Goal: Task Accomplishment & Management: Complete application form

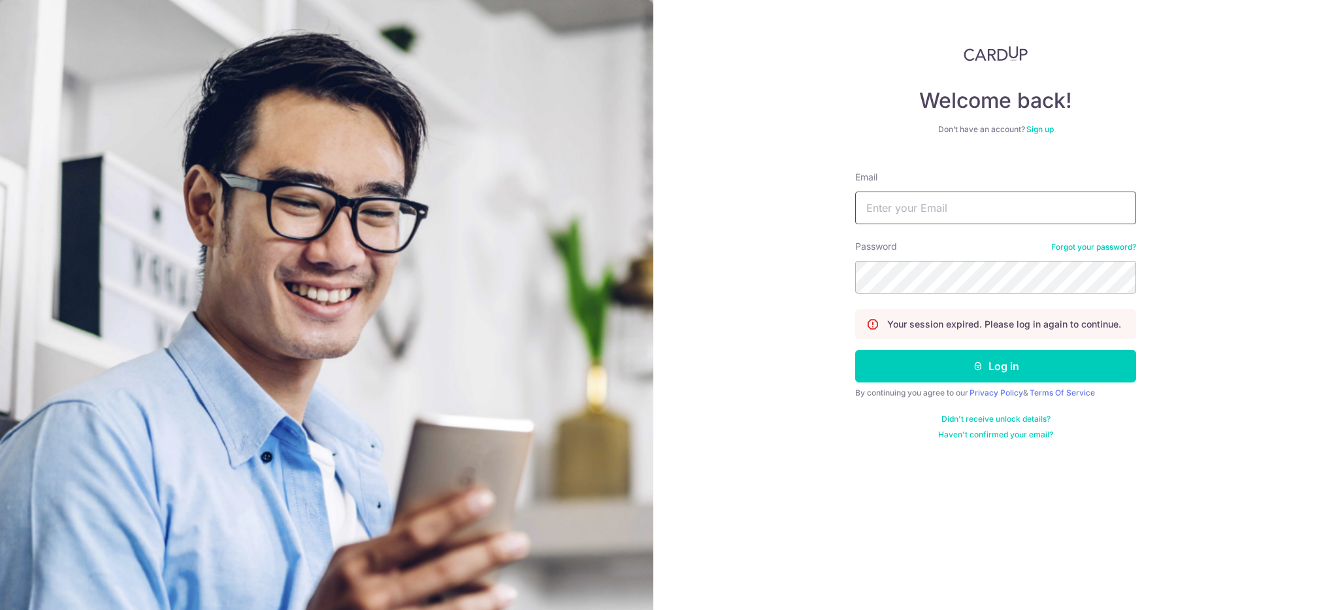
click at [981, 199] on input "Email" at bounding box center [995, 207] width 281 height 33
type input "[PERSON_NAME][EMAIL_ADDRESS][DOMAIN_NAME]"
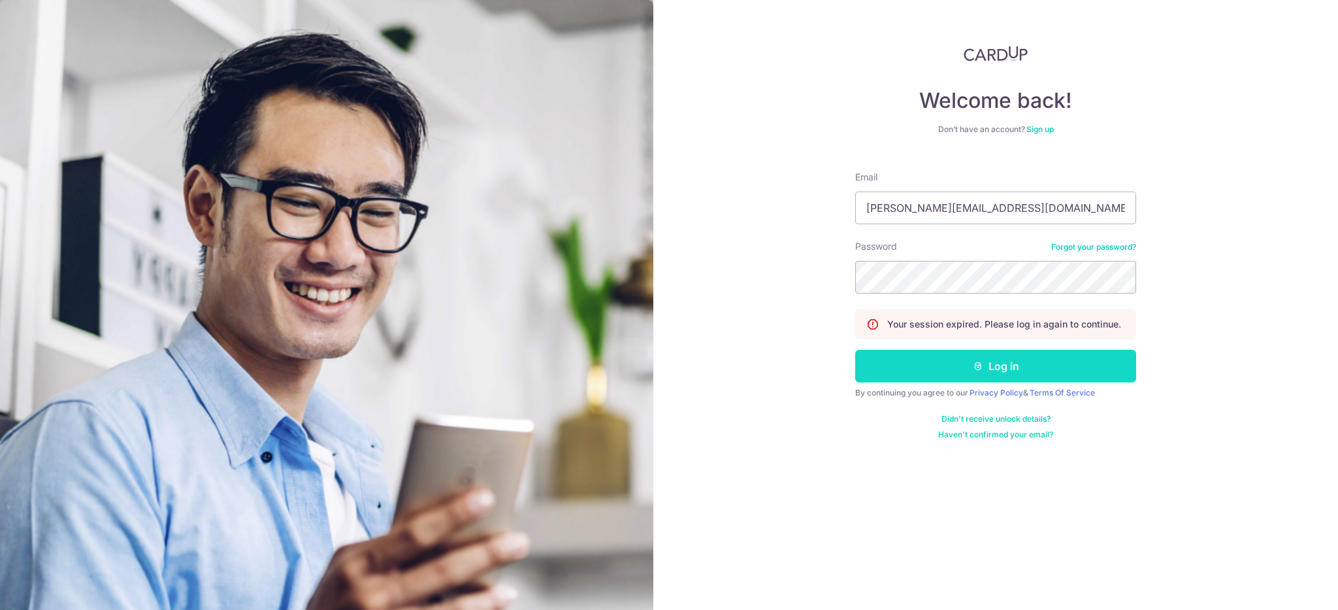
click at [929, 361] on button "Log in" at bounding box center [995, 366] width 281 height 33
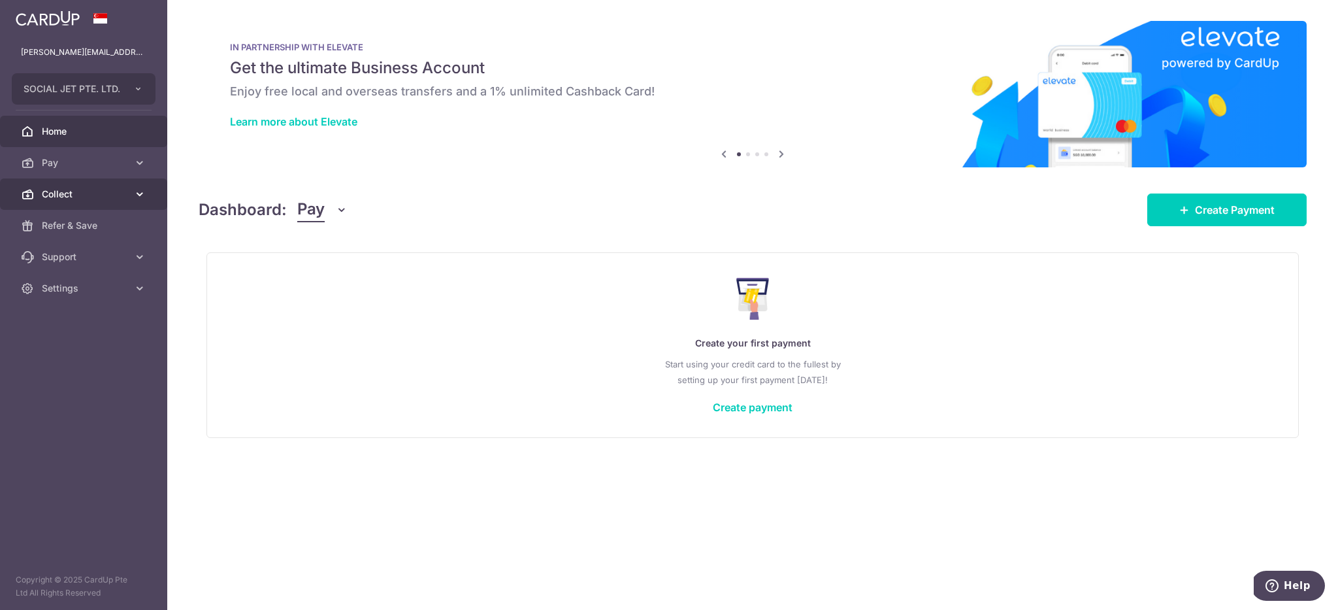
click at [71, 200] on span "Collect" at bounding box center [85, 194] width 86 height 13
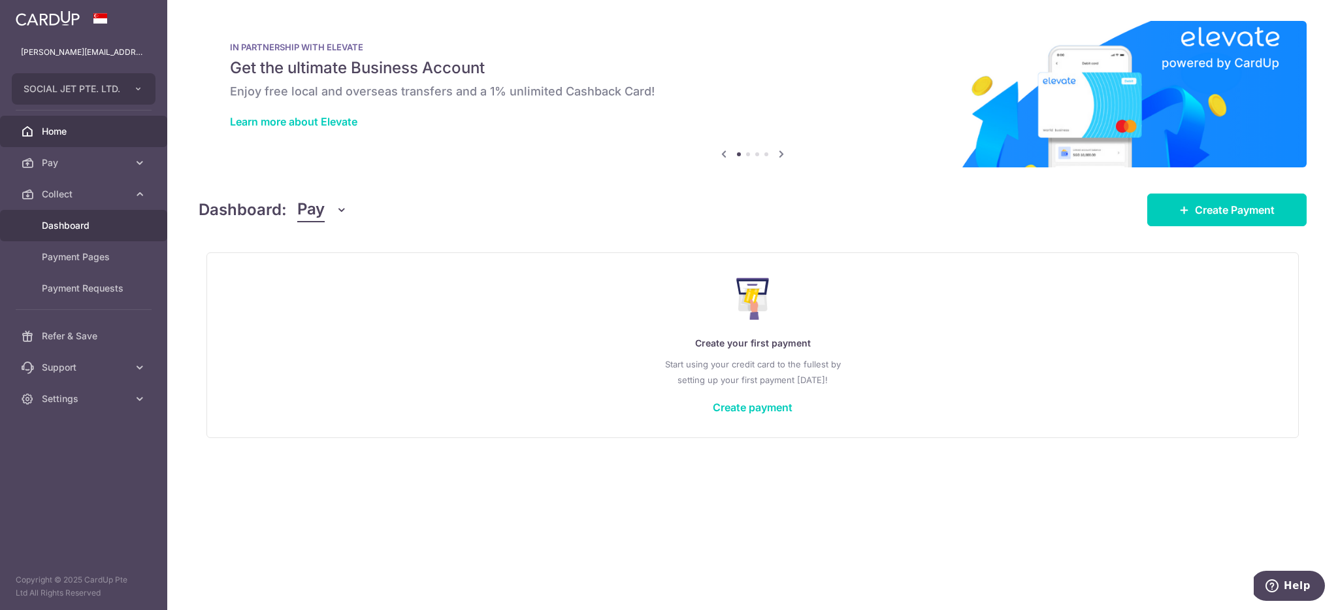
click at [87, 230] on span "Dashboard" at bounding box center [85, 225] width 86 height 13
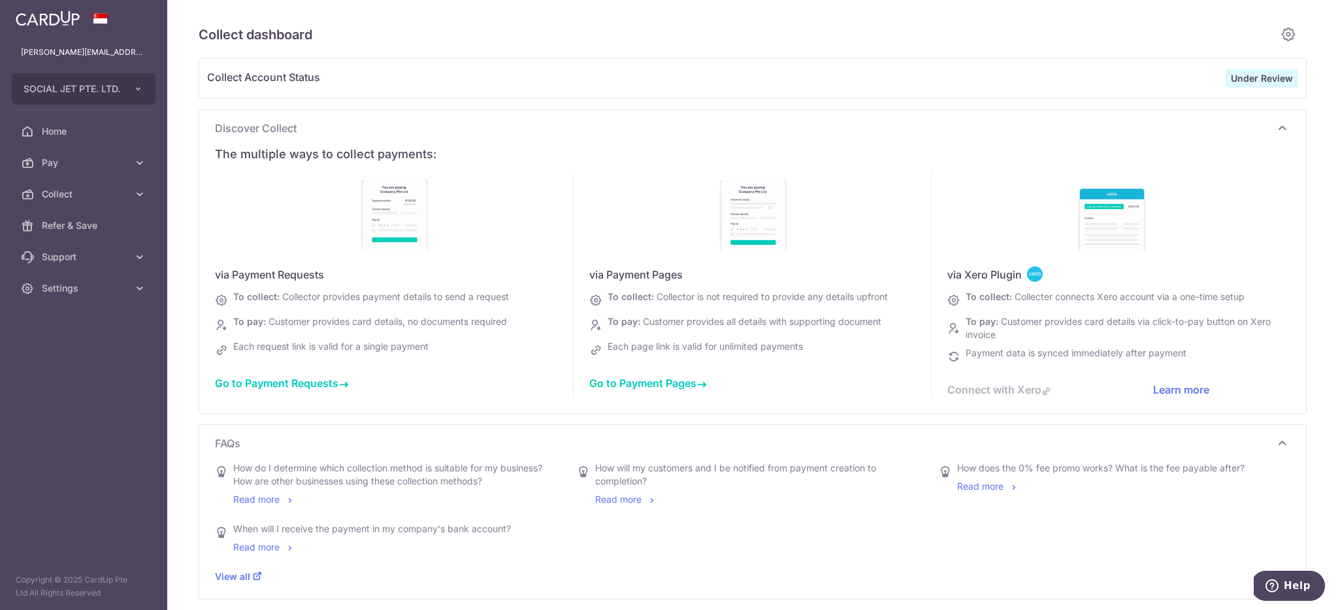
click at [319, 382] on span "Go to Payment Requests" at bounding box center [282, 382] width 134 height 13
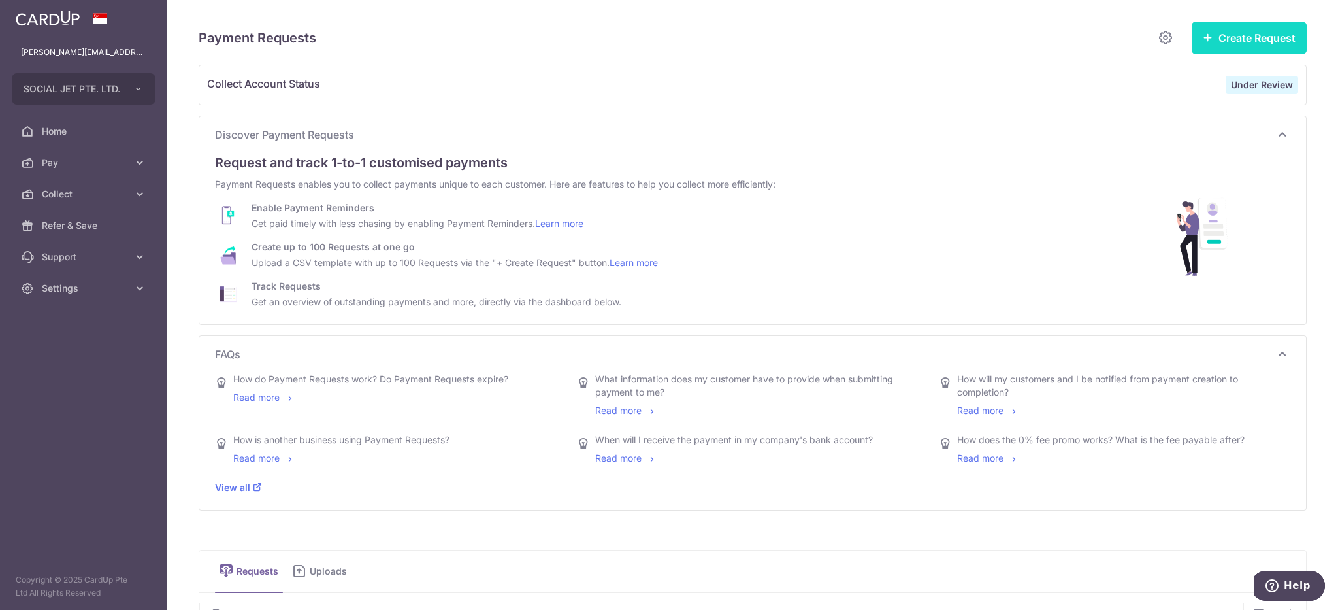
click at [1247, 34] on button "Create Request" at bounding box center [1249, 38] width 115 height 33
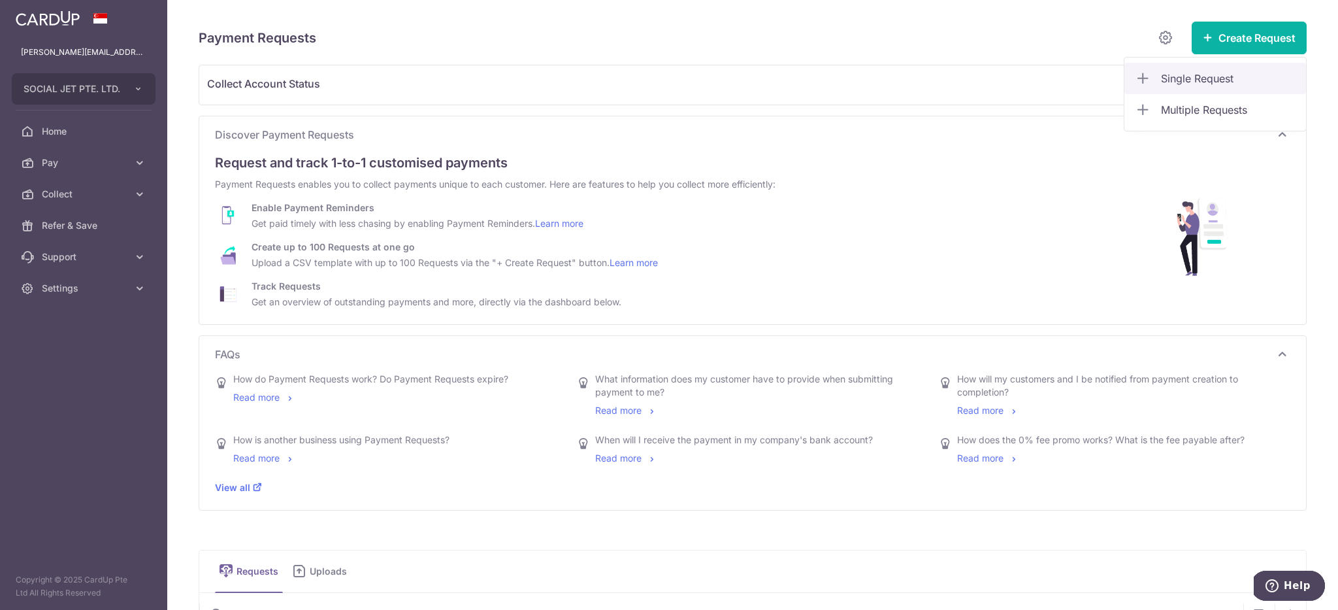
click at [1232, 84] on span "Single Request" at bounding box center [1228, 79] width 135 height 16
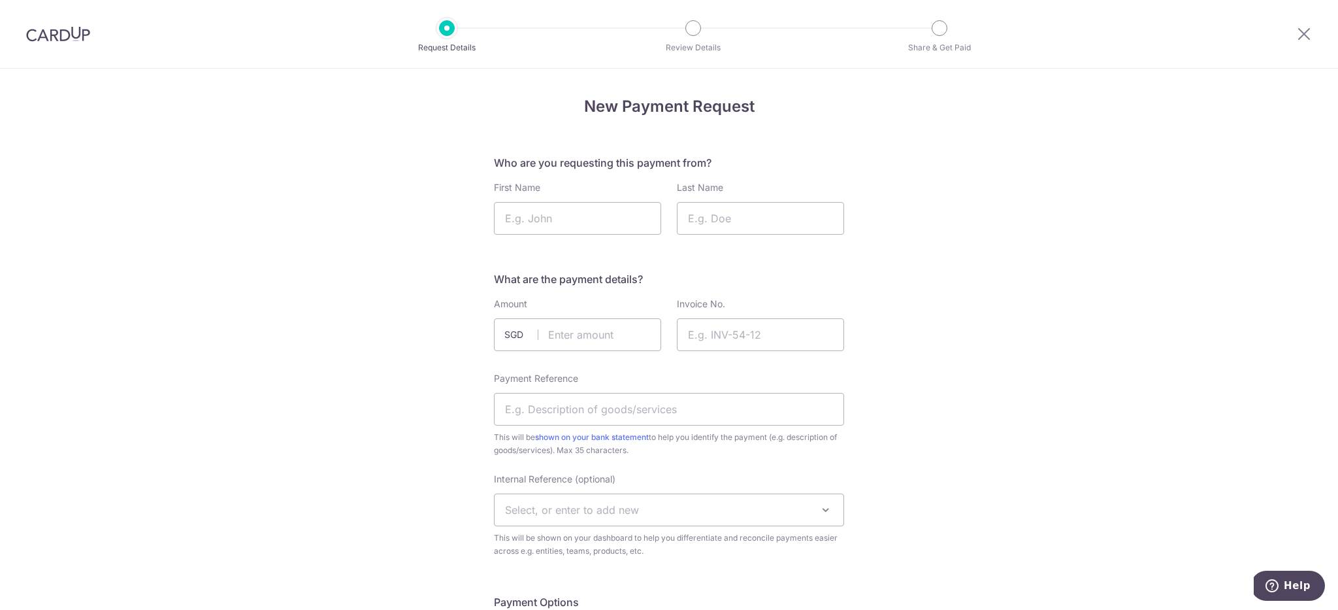
click at [576, 225] on input "First Name" at bounding box center [577, 218] width 167 height 33
paste input "Cedric Lee"
click at [568, 222] on input "Cedric Lee" at bounding box center [577, 218] width 167 height 33
click at [568, 222] on input "[PERSON_NAME]" at bounding box center [577, 218] width 167 height 33
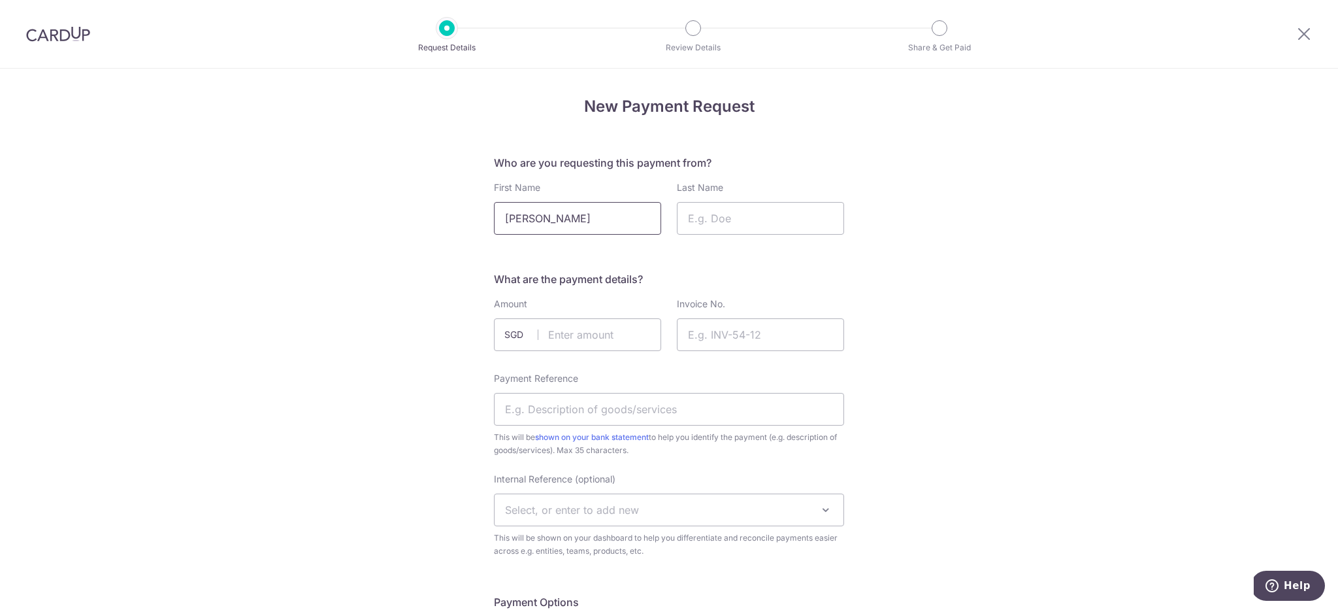
type input "Cedric"
paste input "Lee"
type input "Lee"
click at [627, 337] on input "text" at bounding box center [577, 334] width 167 height 33
type input "11000.00"
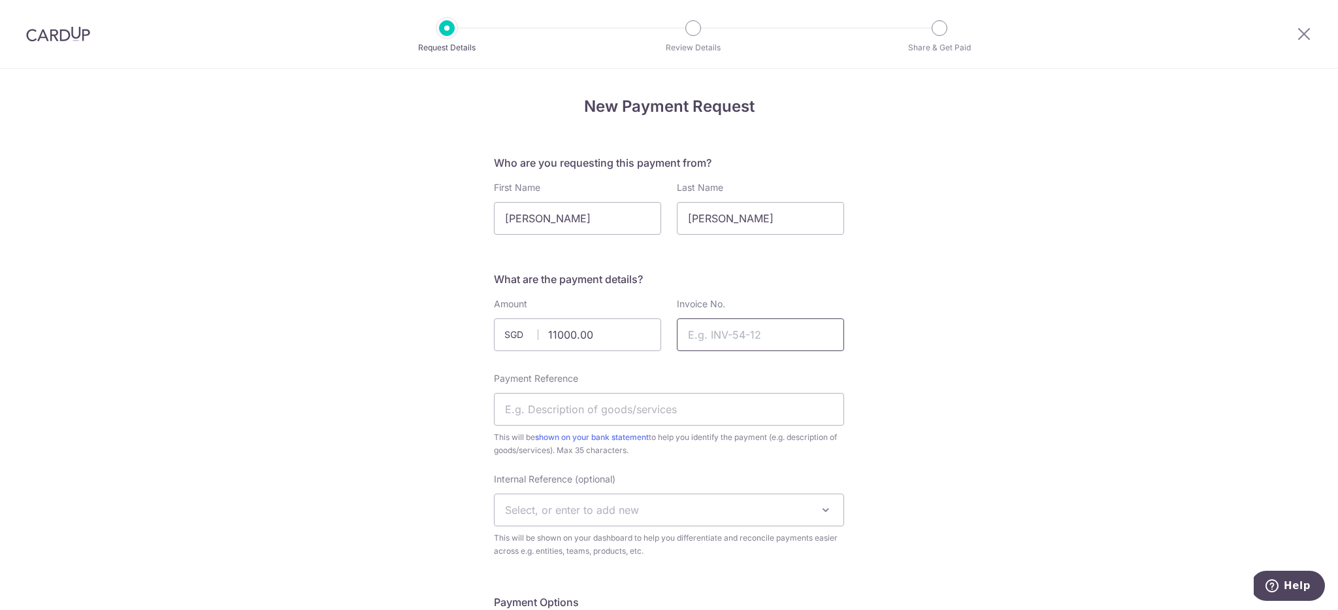
click at [758, 325] on input "Invoice No." at bounding box center [760, 334] width 167 height 33
paste input "INV-8071"
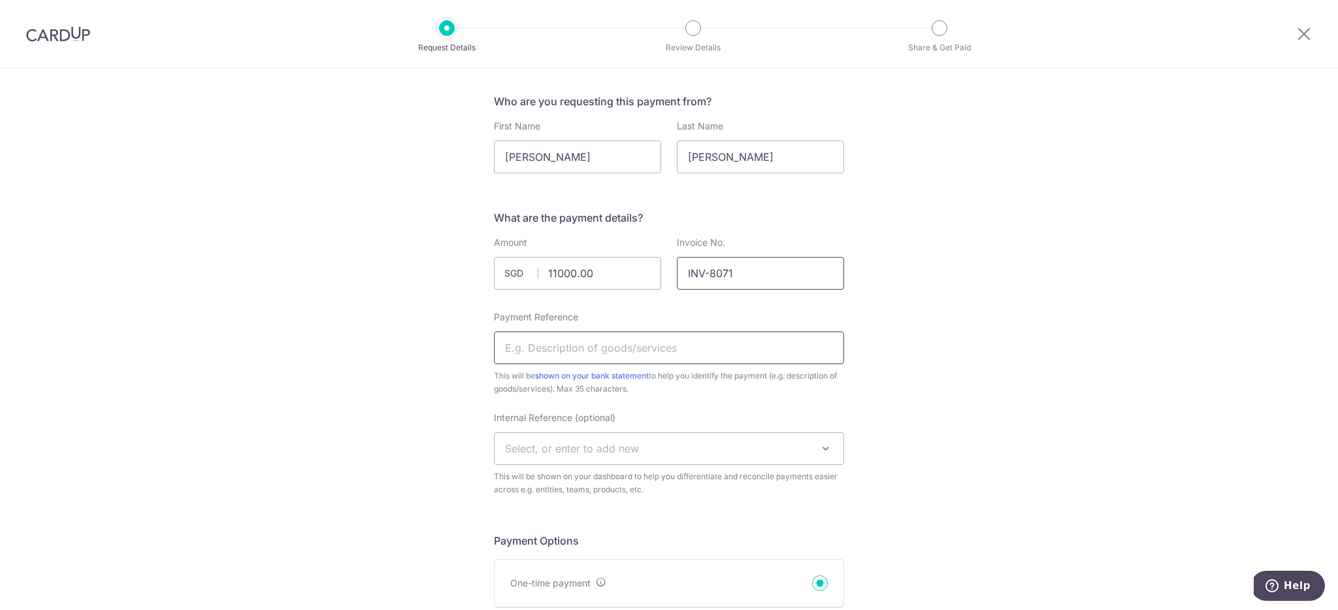
scroll to position [105, 0]
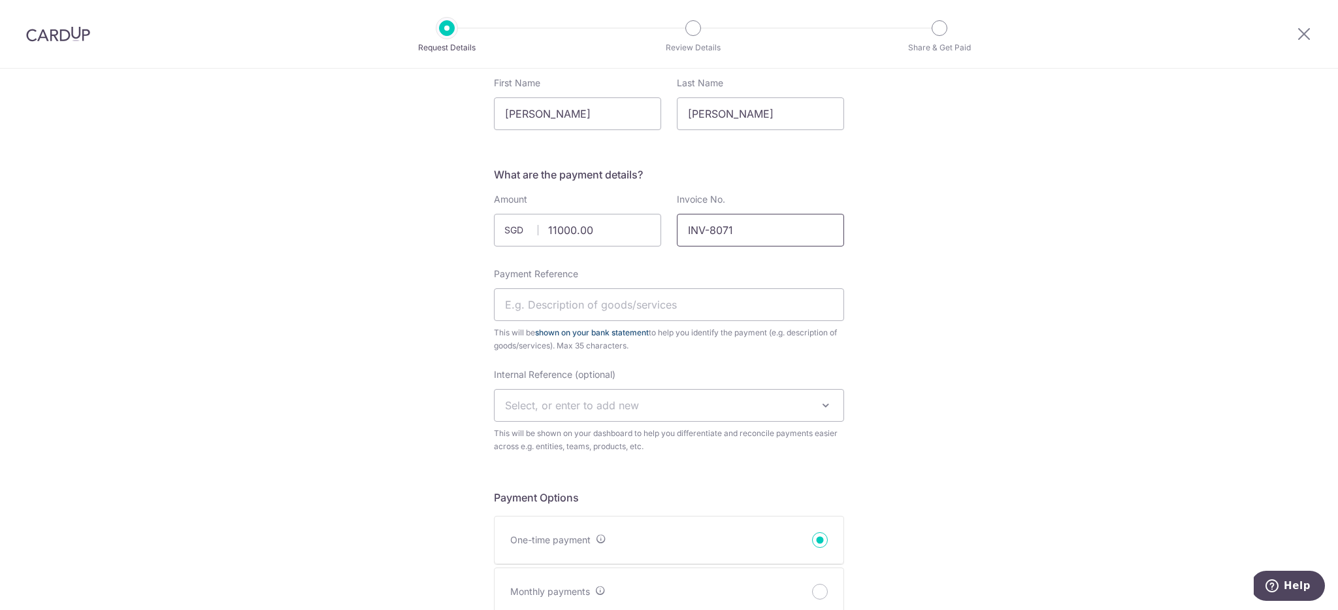
type input "INV-8071"
click at [559, 336] on link "shown on your bank statement" at bounding box center [592, 332] width 114 height 10
click at [687, 316] on input "Payment Reference" at bounding box center [669, 304] width 350 height 33
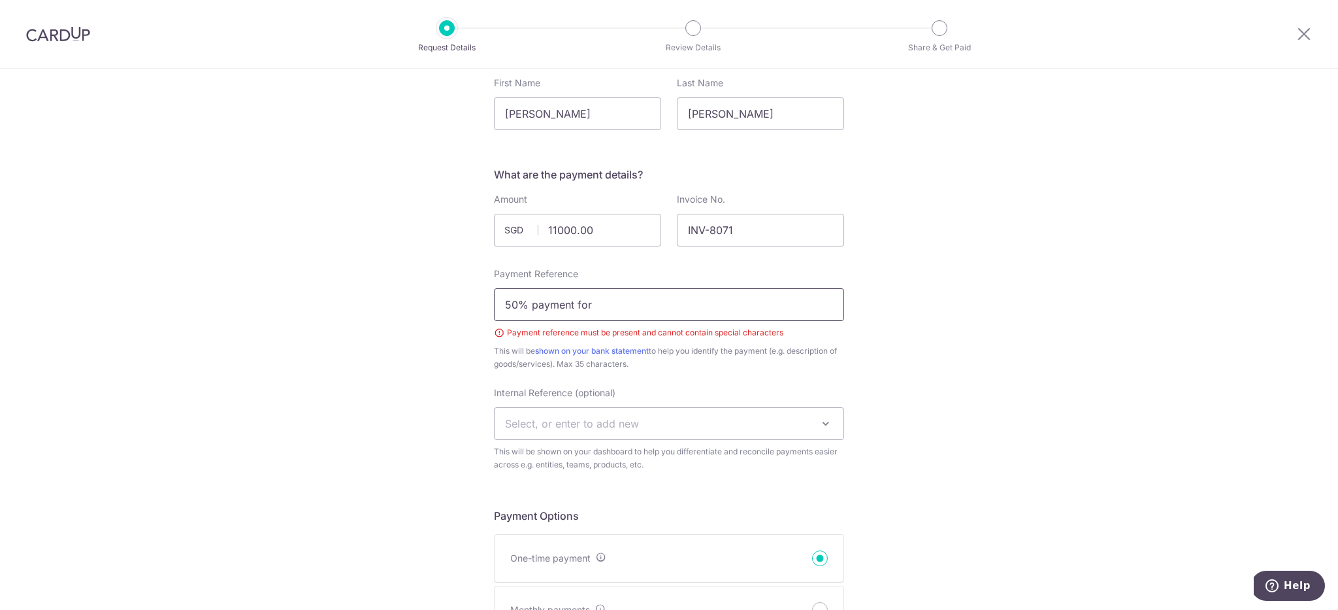
paste input "INV-8071"
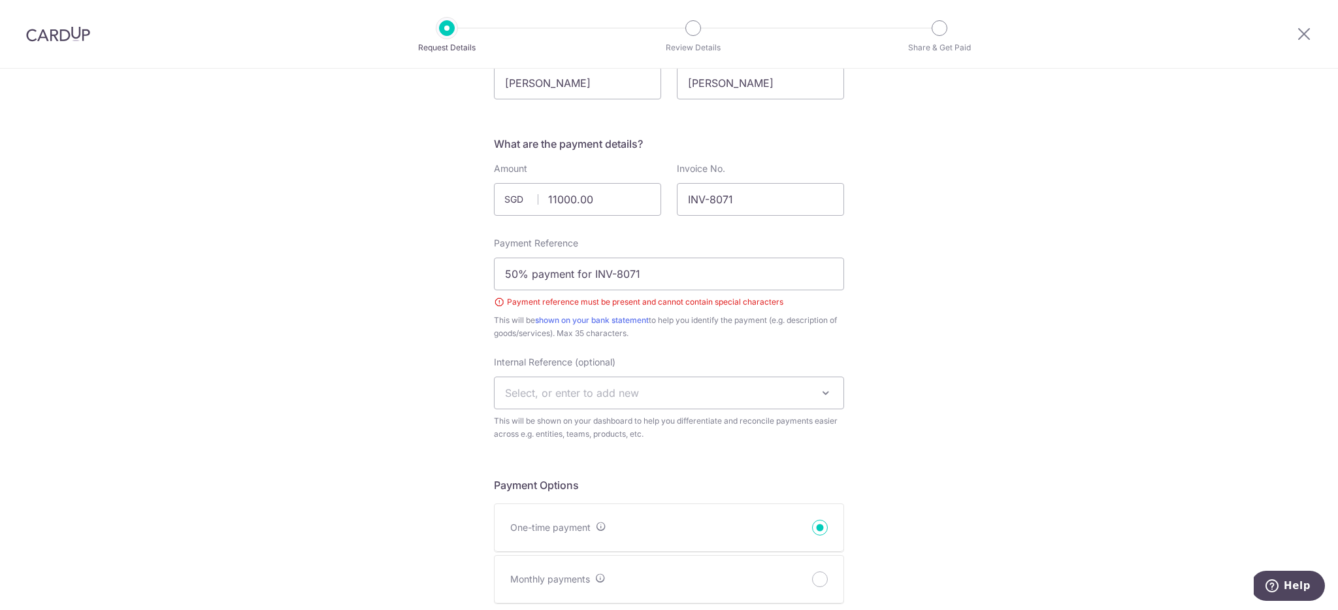
scroll to position [161, 0]
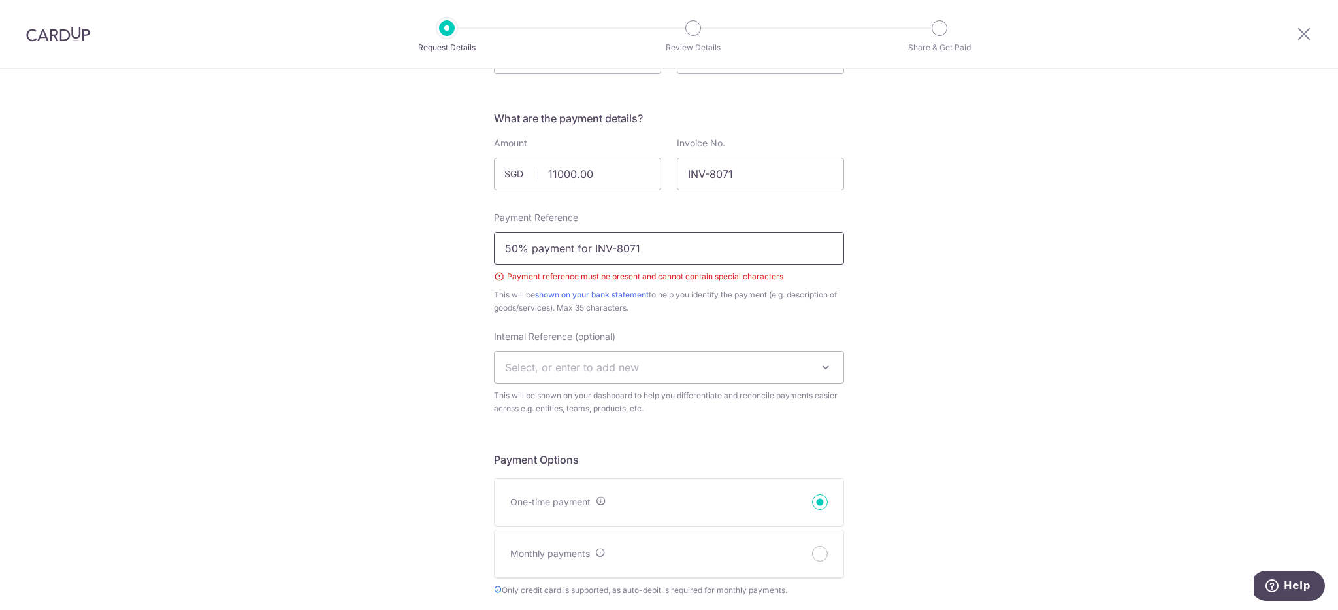
click at [528, 251] on input "50% payment for INV-8071" at bounding box center [669, 248] width 350 height 33
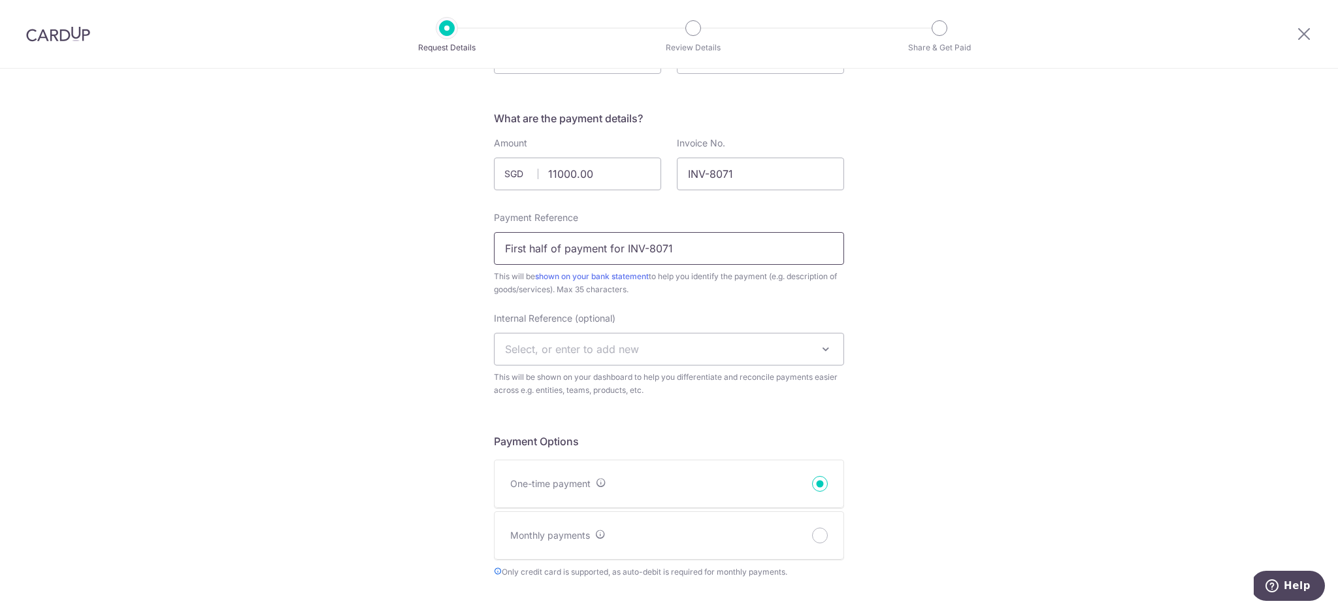
type input "First half of payment for INV-8071"
click at [408, 247] on div "New Payment Request Who are you requesting this payment from? First Name Cedric…" at bounding box center [669, 612] width 1338 height 1408
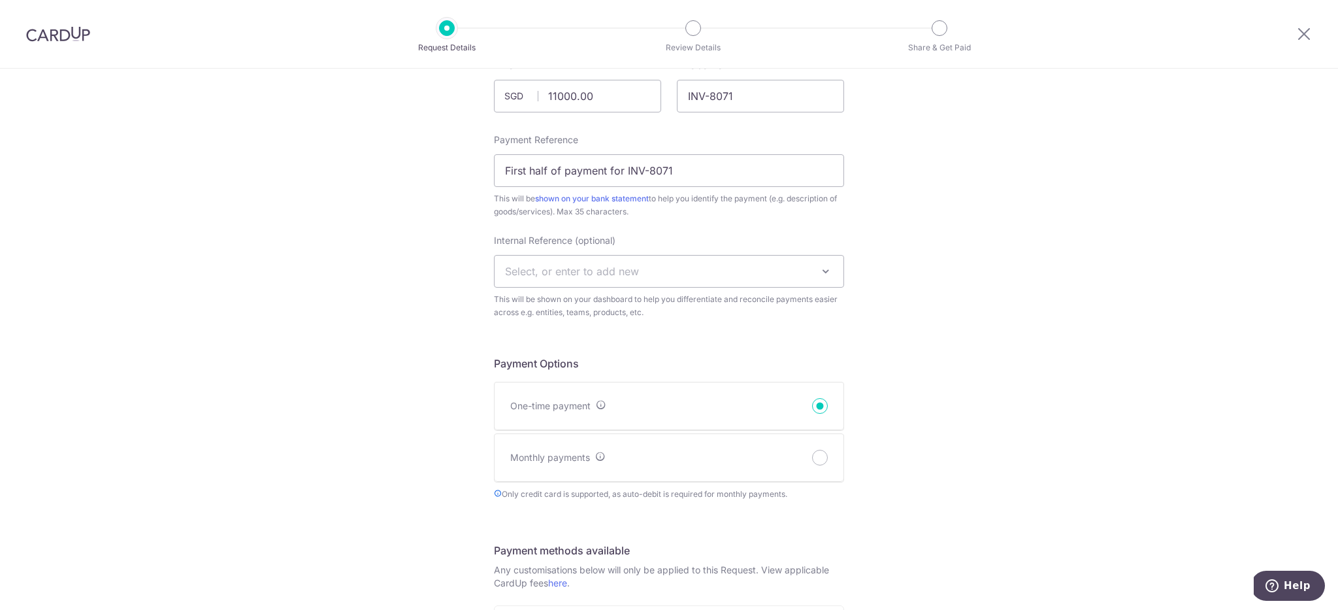
scroll to position [260, 0]
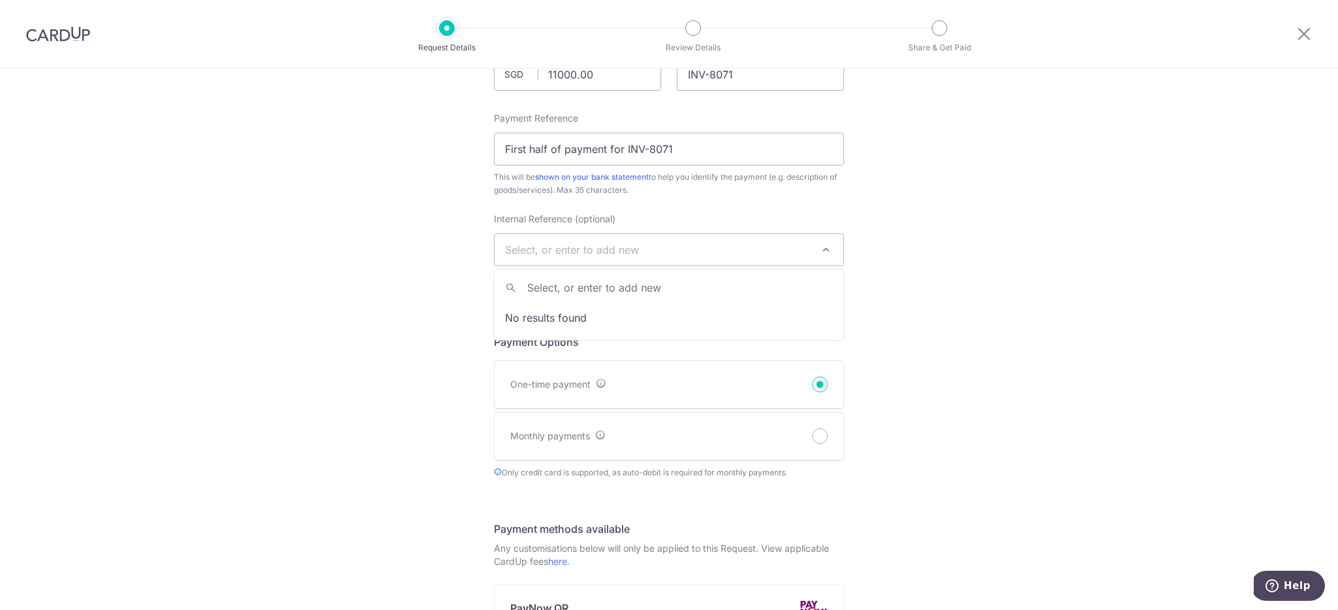
click at [584, 245] on span "Select, or enter to add new" at bounding box center [572, 249] width 134 height 13
click at [418, 327] on div "New Payment Request Who are you requesting this payment from? First Name Cedric…" at bounding box center [669, 513] width 1338 height 1408
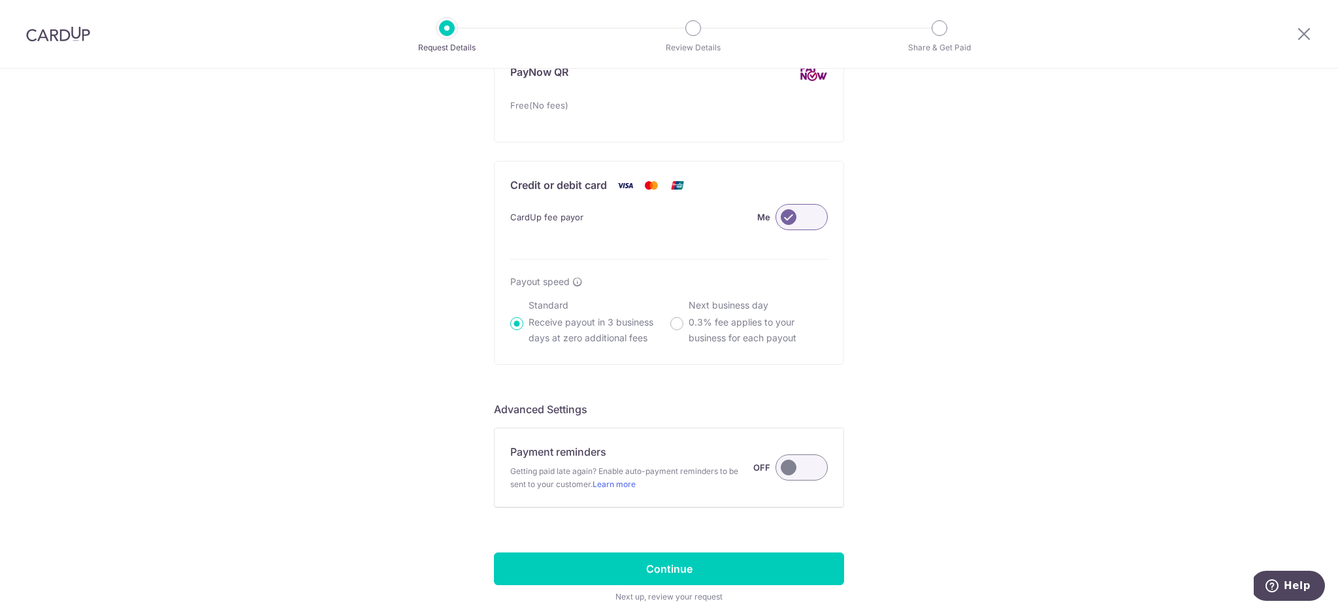
scroll to position [798, 0]
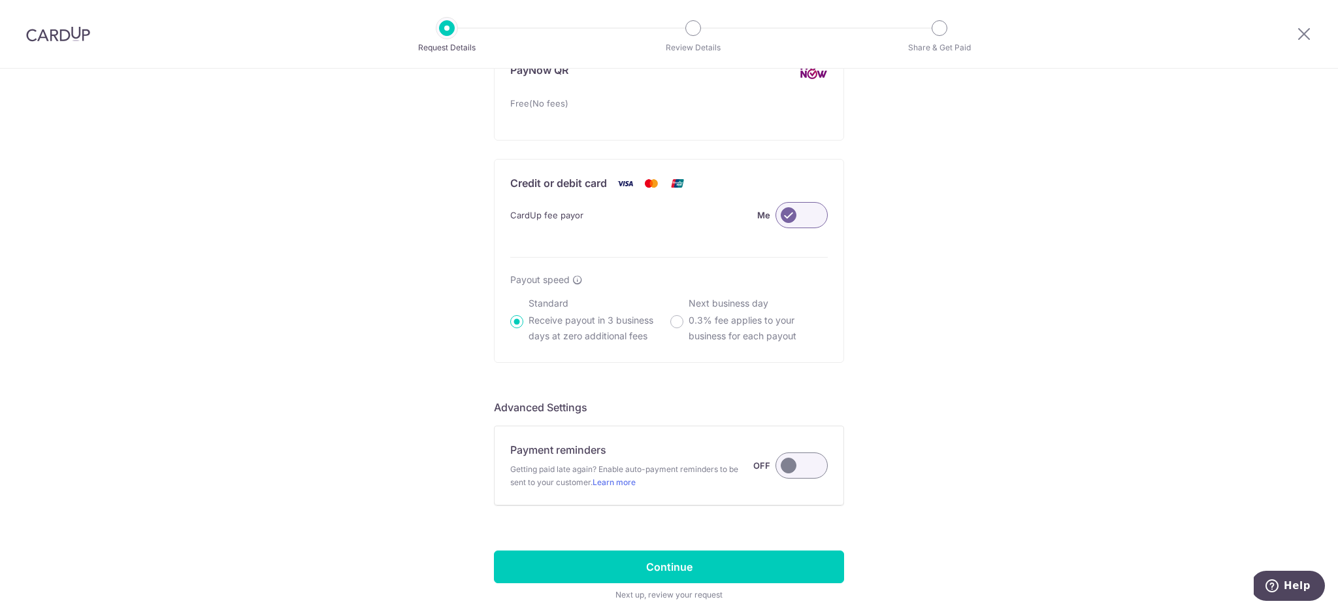
click at [793, 210] on label at bounding box center [802, 215] width 52 height 26
click at [0, 0] on input "Me" at bounding box center [0, 0] width 0 height 0
click at [801, 212] on label at bounding box center [802, 215] width 52 height 26
click at [0, 0] on input "Customer" at bounding box center [0, 0] width 0 height 0
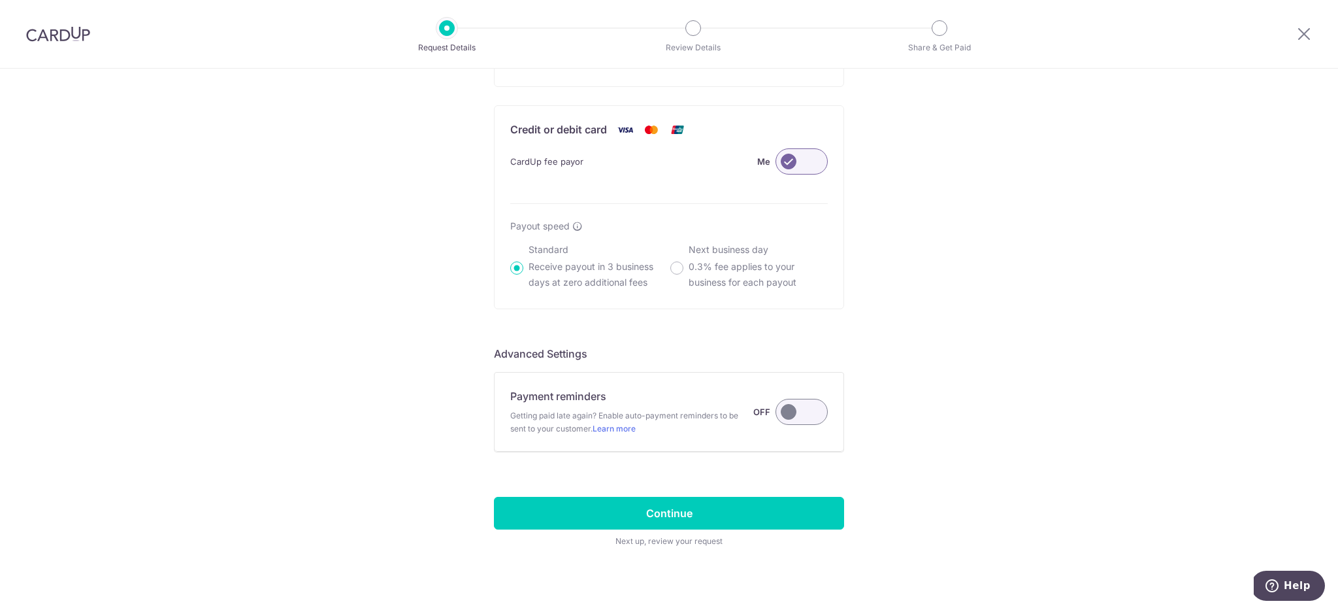
scroll to position [867, 0]
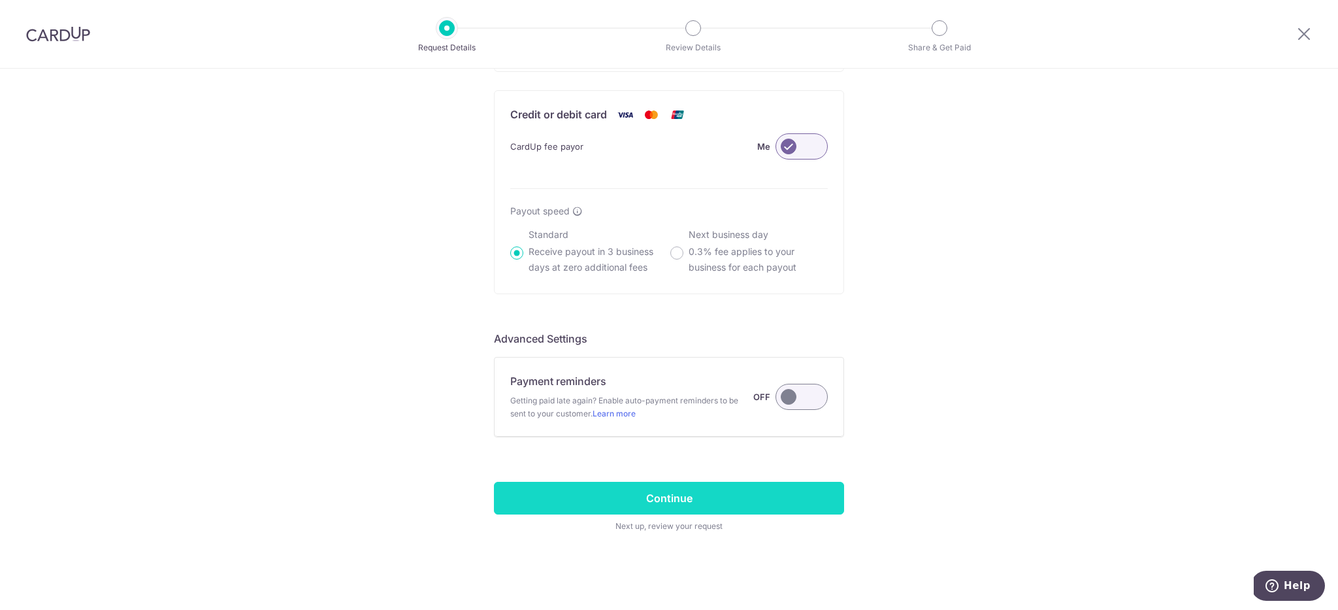
click at [704, 491] on input "Continue" at bounding box center [669, 498] width 350 height 33
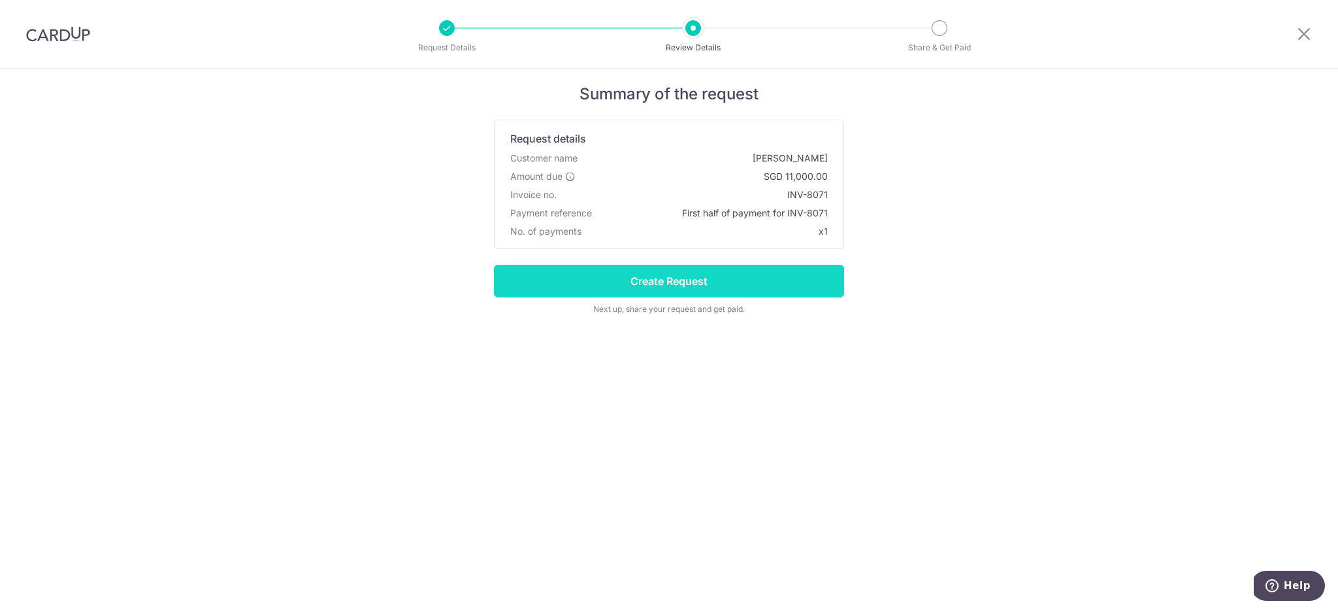
click at [733, 269] on input "Create Request" at bounding box center [669, 281] width 350 height 33
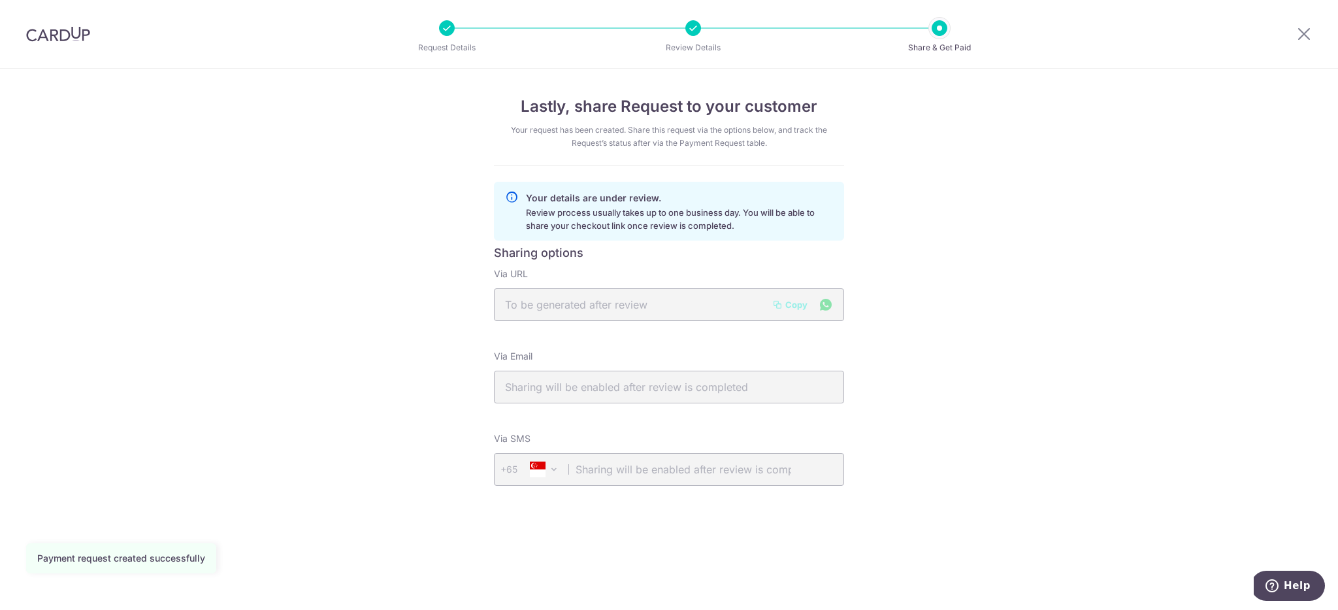
click at [669, 223] on p "Review process usually takes up to one business day. You will be able to share …" at bounding box center [679, 219] width 307 height 26
click at [712, 263] on form "Sharing options Via URL Copy Via Email Via SMS +65 +65" at bounding box center [669, 374] width 350 height 256
